Goal: Navigation & Orientation: Go to known website

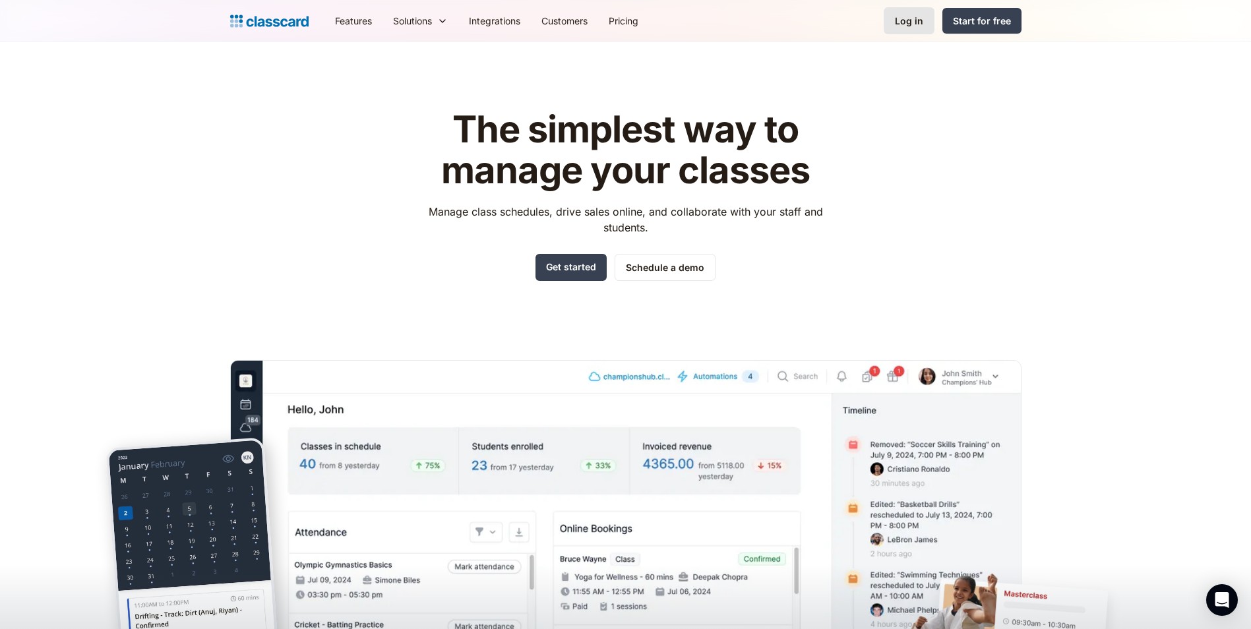
click at [915, 19] on div "Log in" at bounding box center [909, 21] width 28 height 14
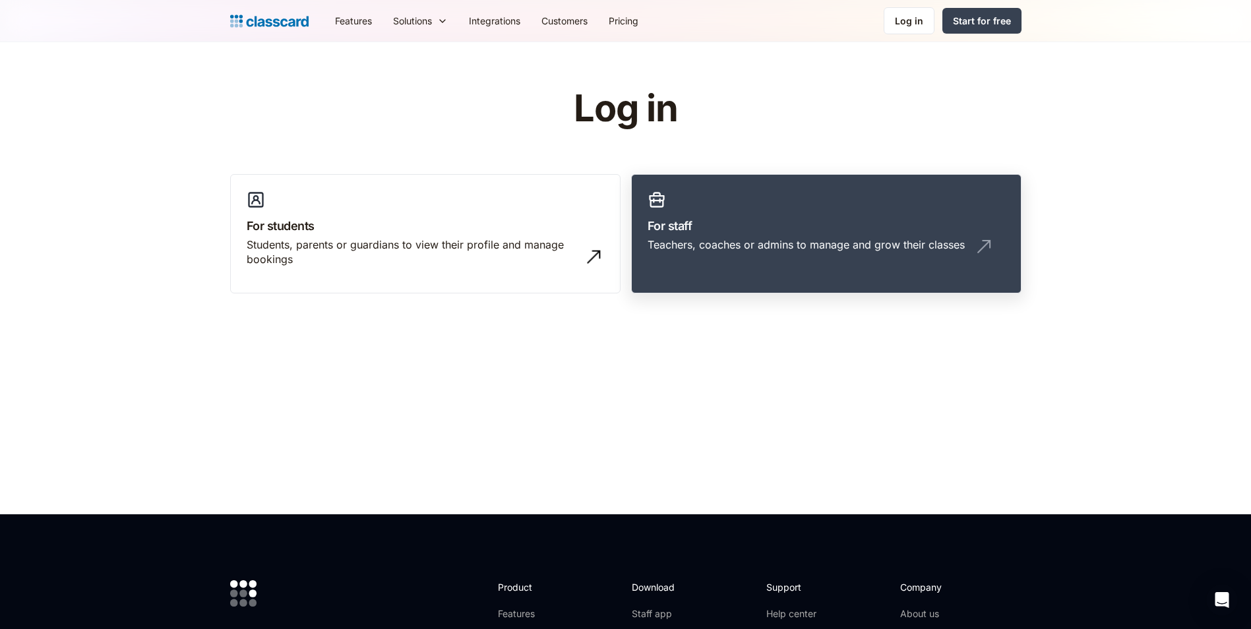
click at [699, 205] on link "For staff Teachers, coaches or admins to manage and grow their classes" at bounding box center [826, 234] width 390 height 120
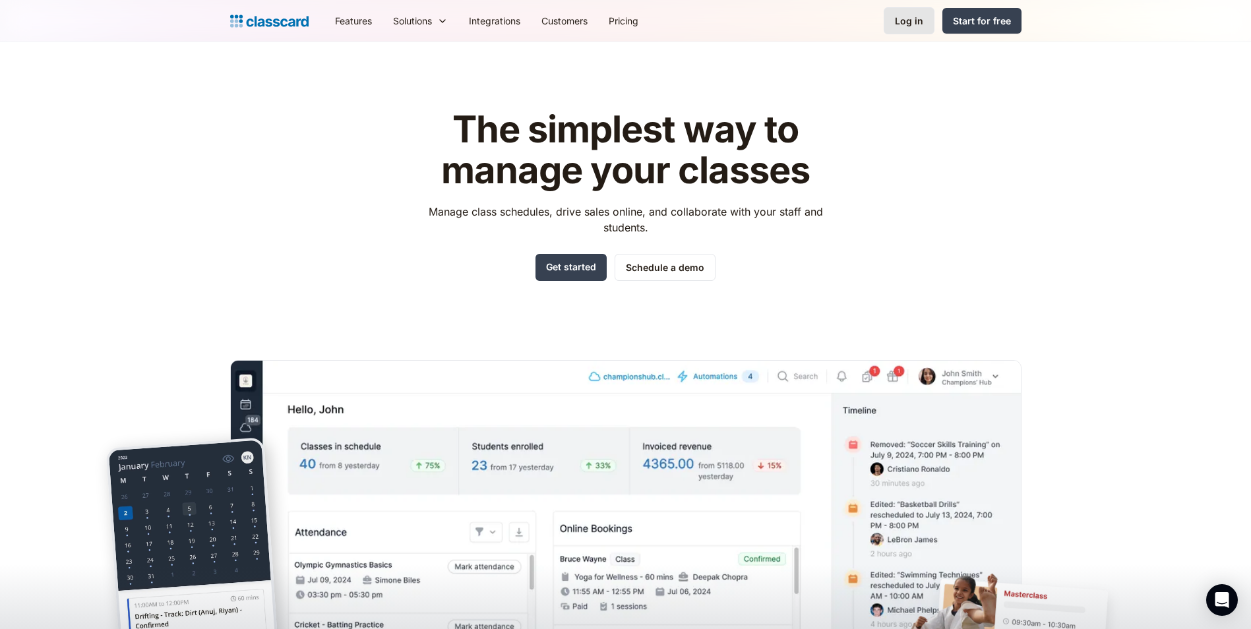
click at [929, 24] on link "Log in" at bounding box center [908, 20] width 51 height 27
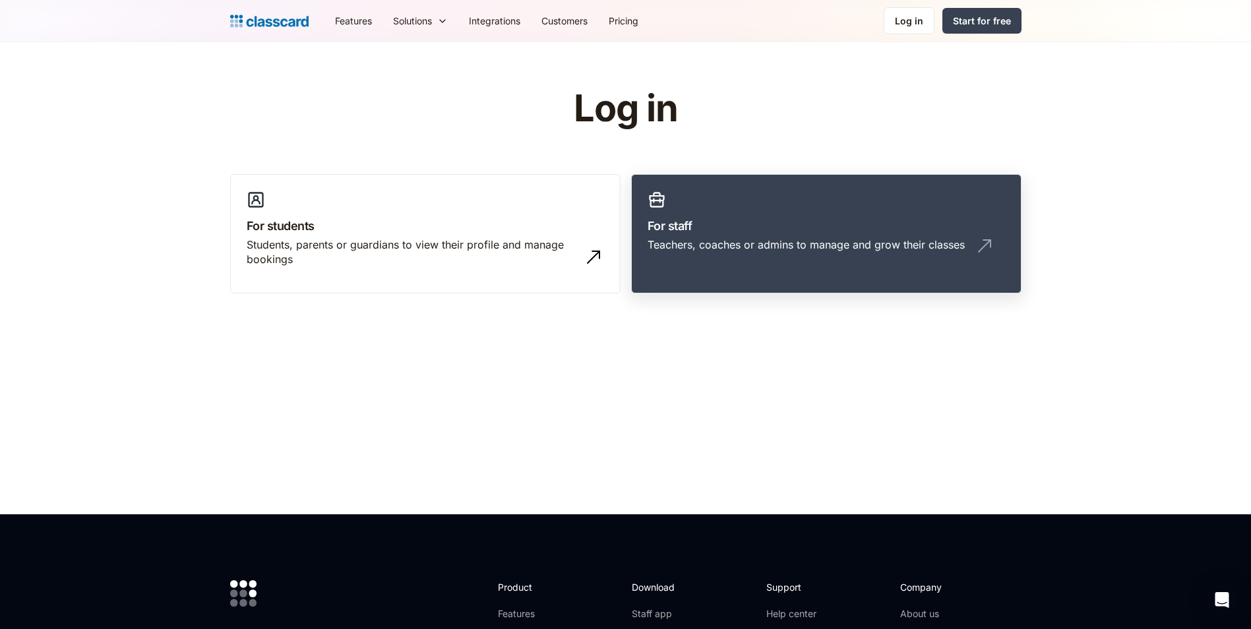
click at [771, 202] on link "For staff Teachers, coaches or admins to manage and grow their classes" at bounding box center [826, 234] width 390 height 120
